Goal: Task Accomplishment & Management: Manage account settings

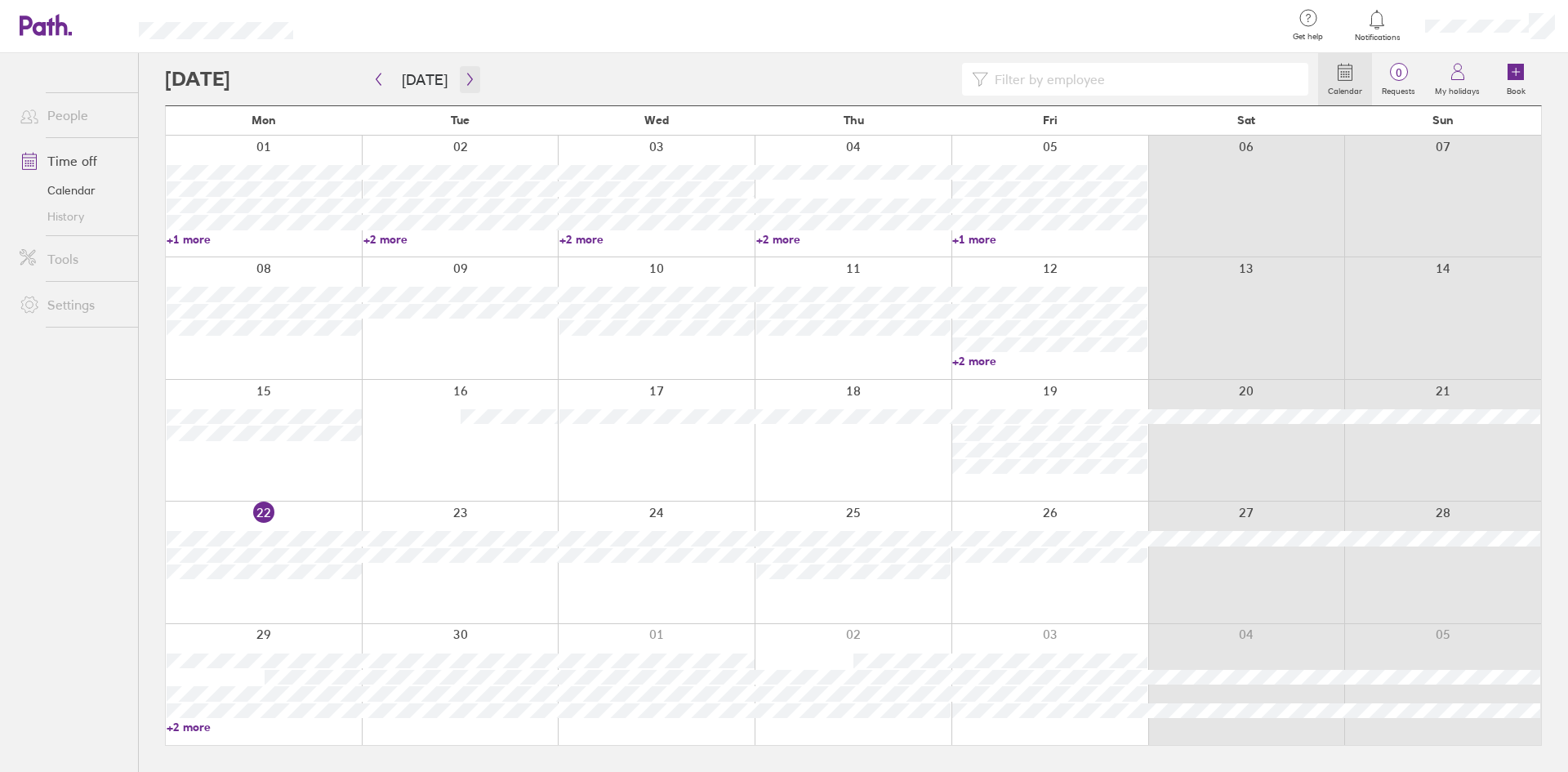
click at [464, 78] on icon "button" at bounding box center [470, 79] width 12 height 13
